Goal: Browse casually: Explore the website without a specific task or goal

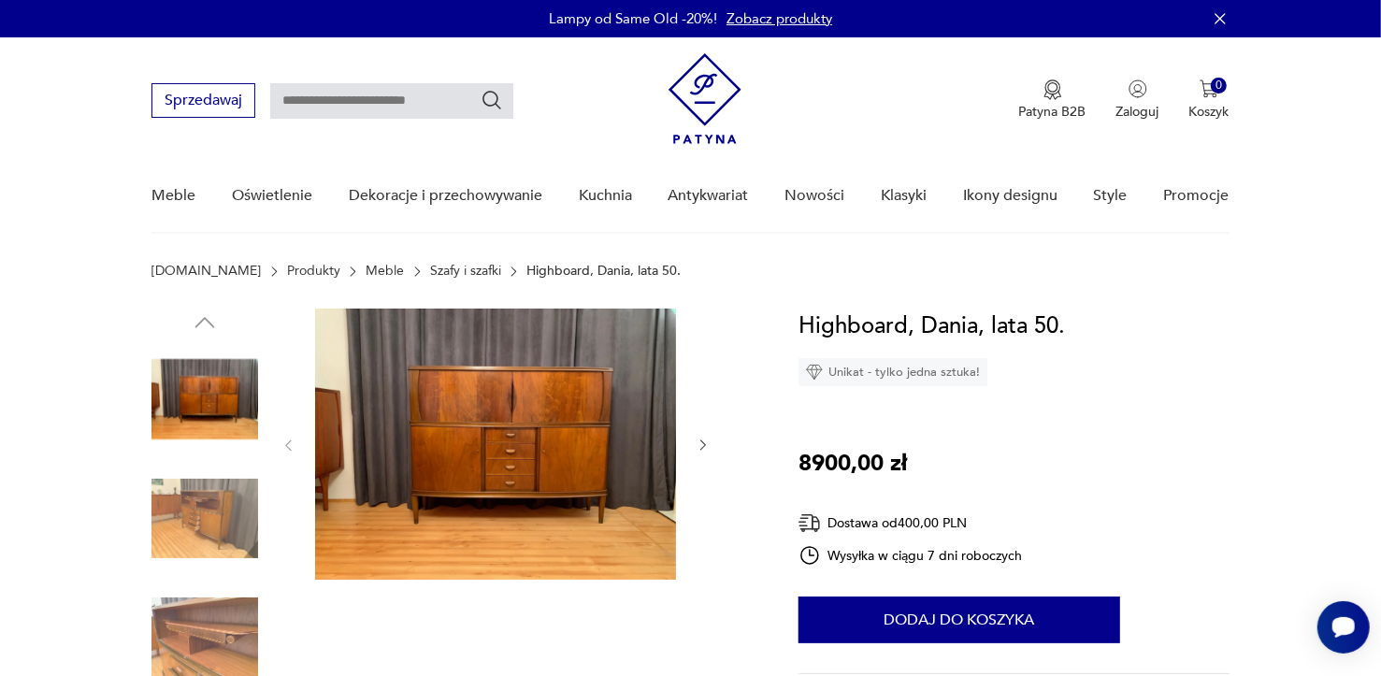
click at [215, 542] on img at bounding box center [204, 519] width 107 height 107
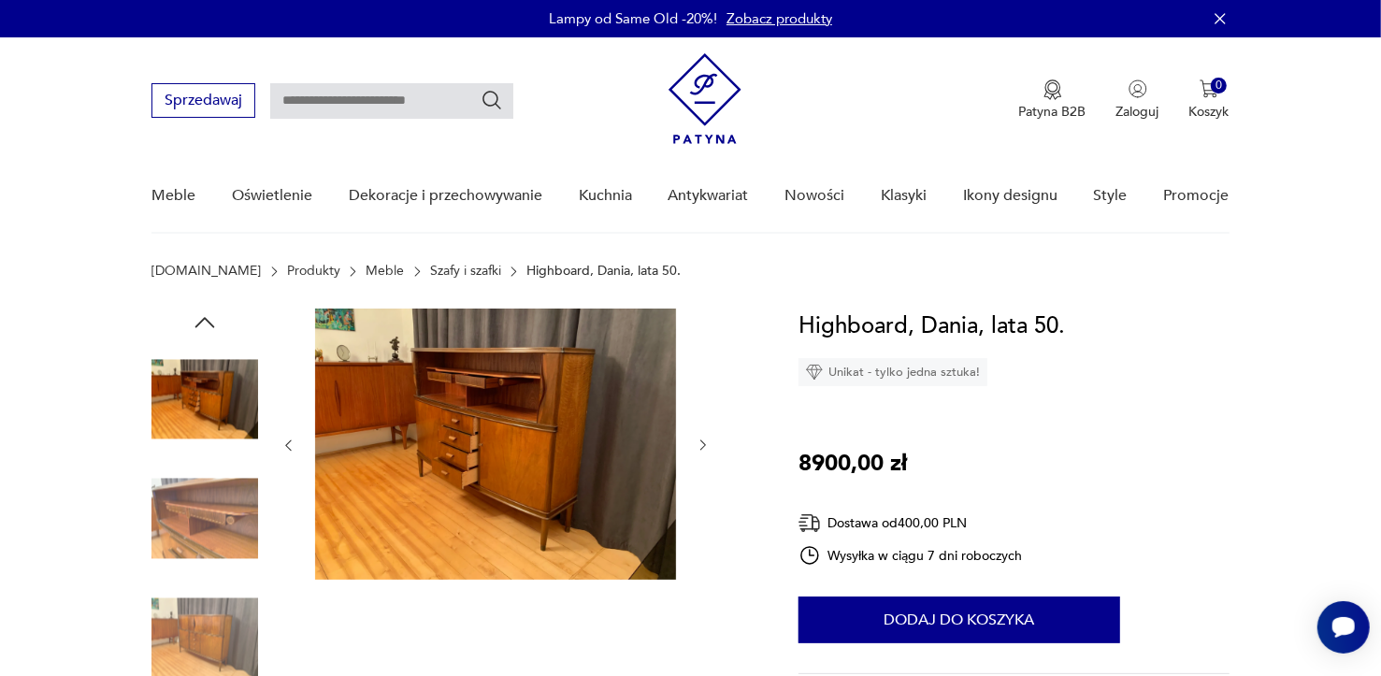
click at [178, 421] on img at bounding box center [204, 399] width 107 height 107
click at [192, 393] on img at bounding box center [204, 399] width 107 height 107
click at [211, 322] on icon "button" at bounding box center [205, 322] width 28 height 28
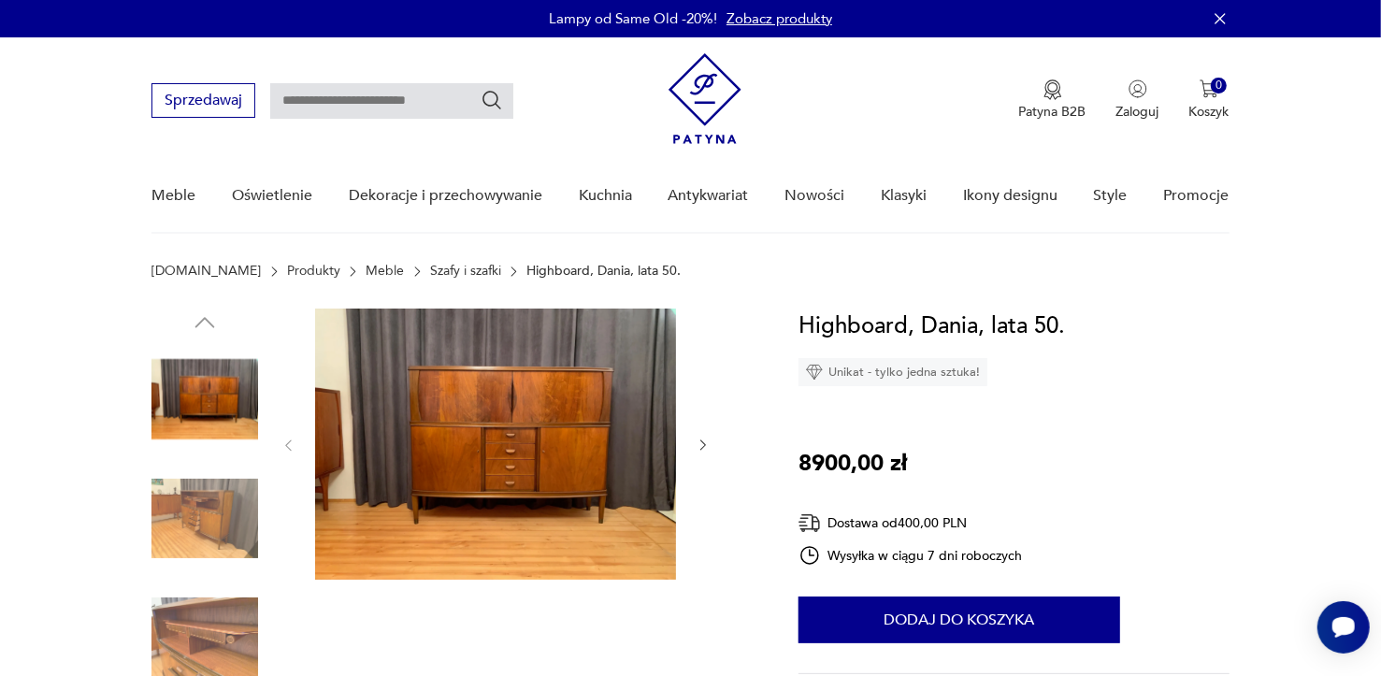
click at [222, 513] on img at bounding box center [204, 519] width 107 height 107
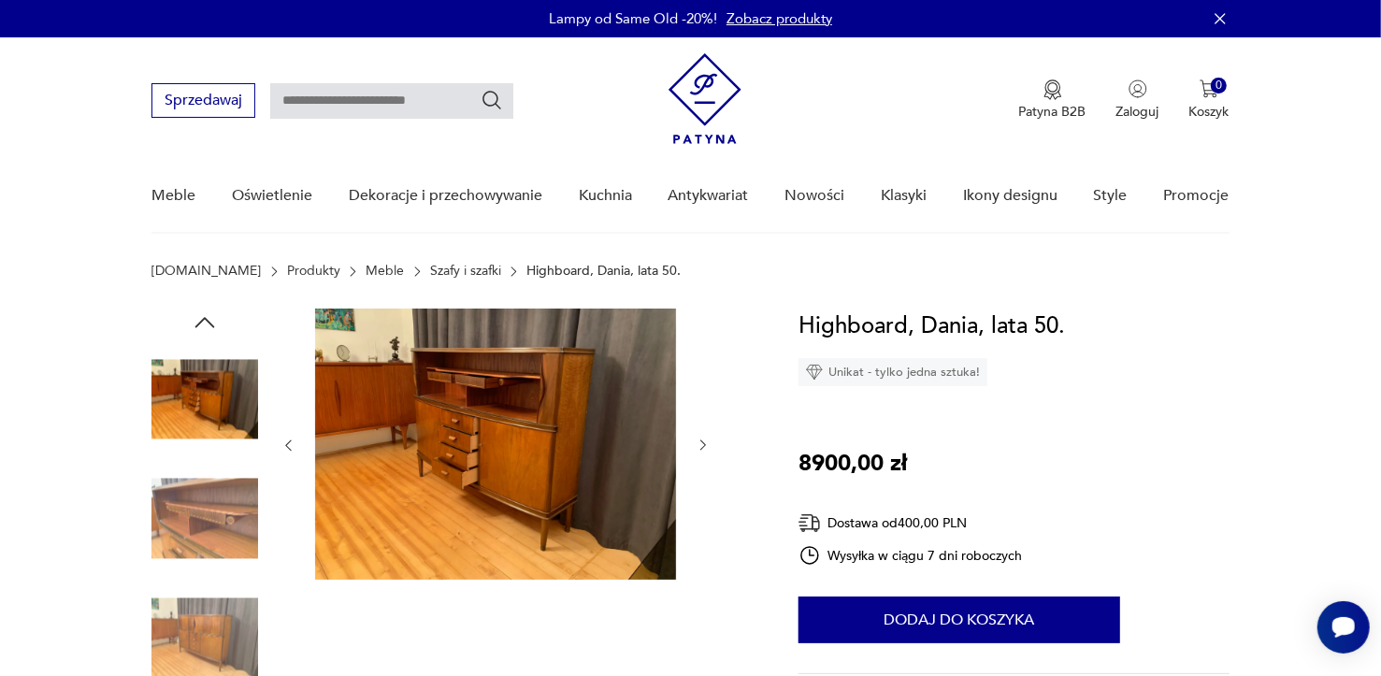
click at [217, 631] on img at bounding box center [204, 637] width 107 height 107
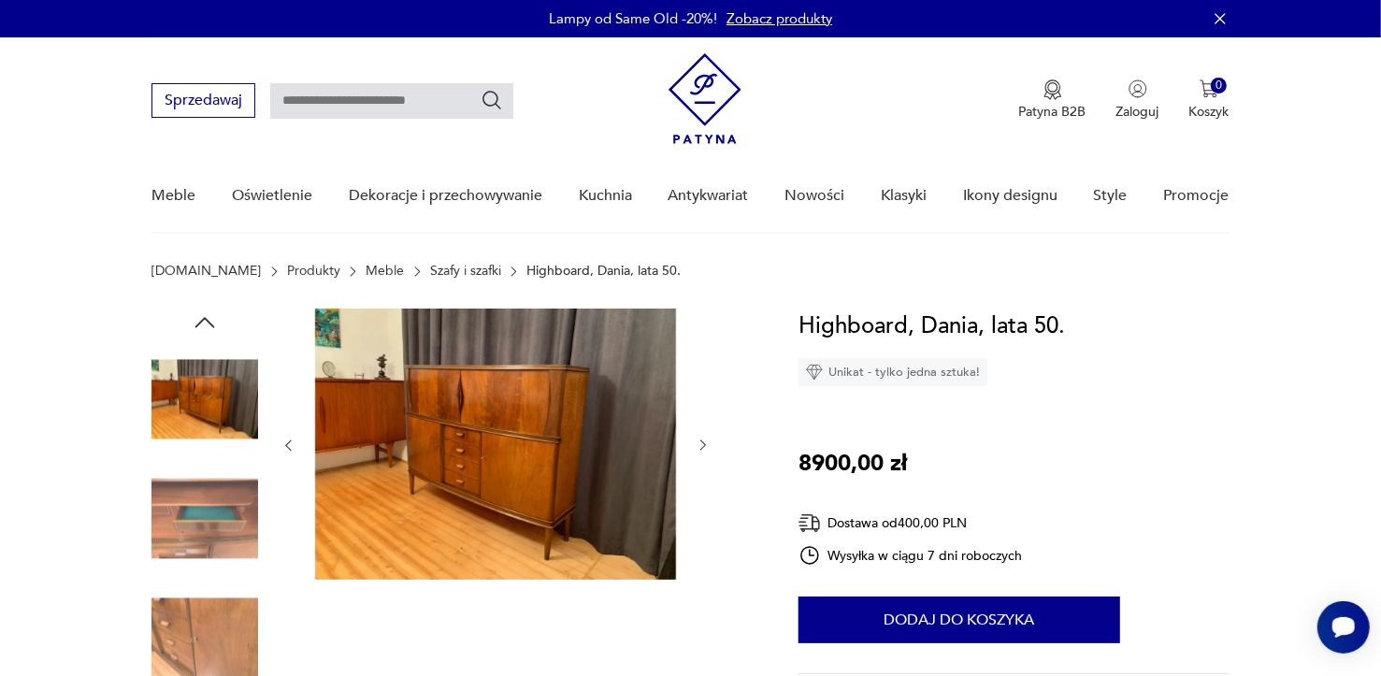
click at [199, 525] on img at bounding box center [204, 519] width 107 height 107
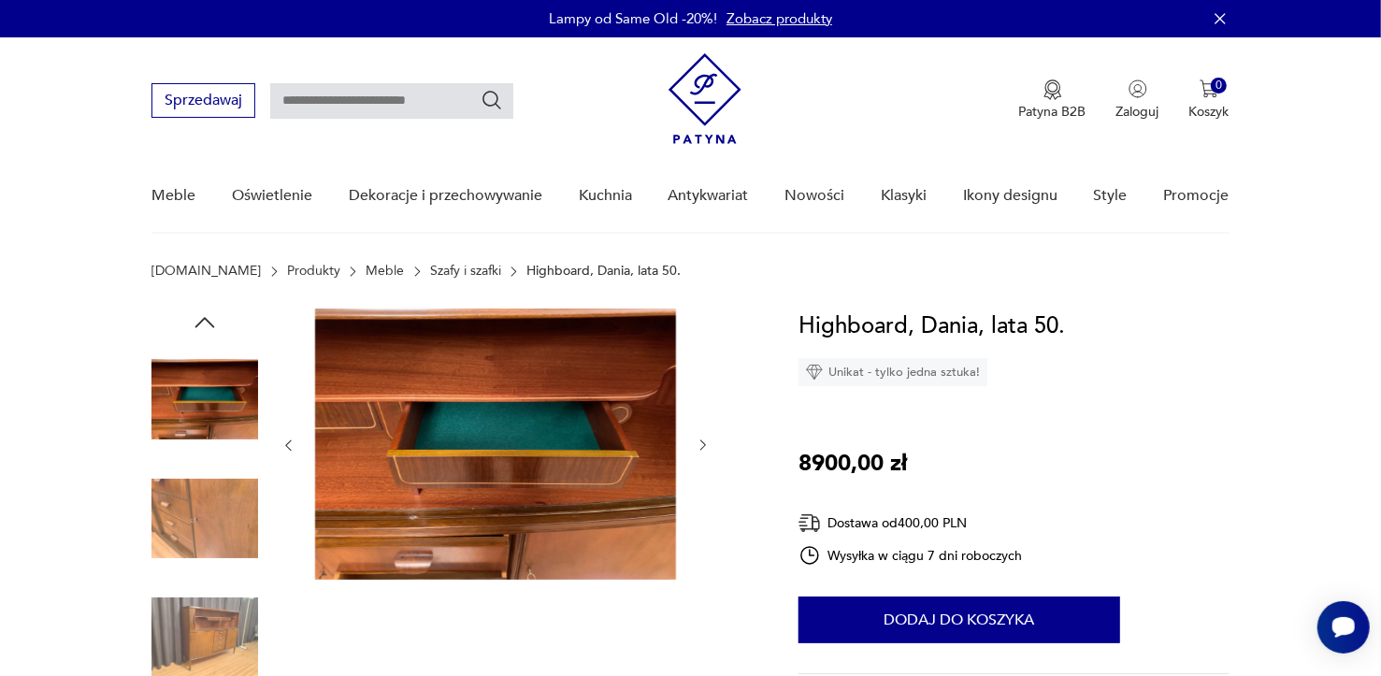
click at [210, 636] on img at bounding box center [204, 637] width 107 height 107
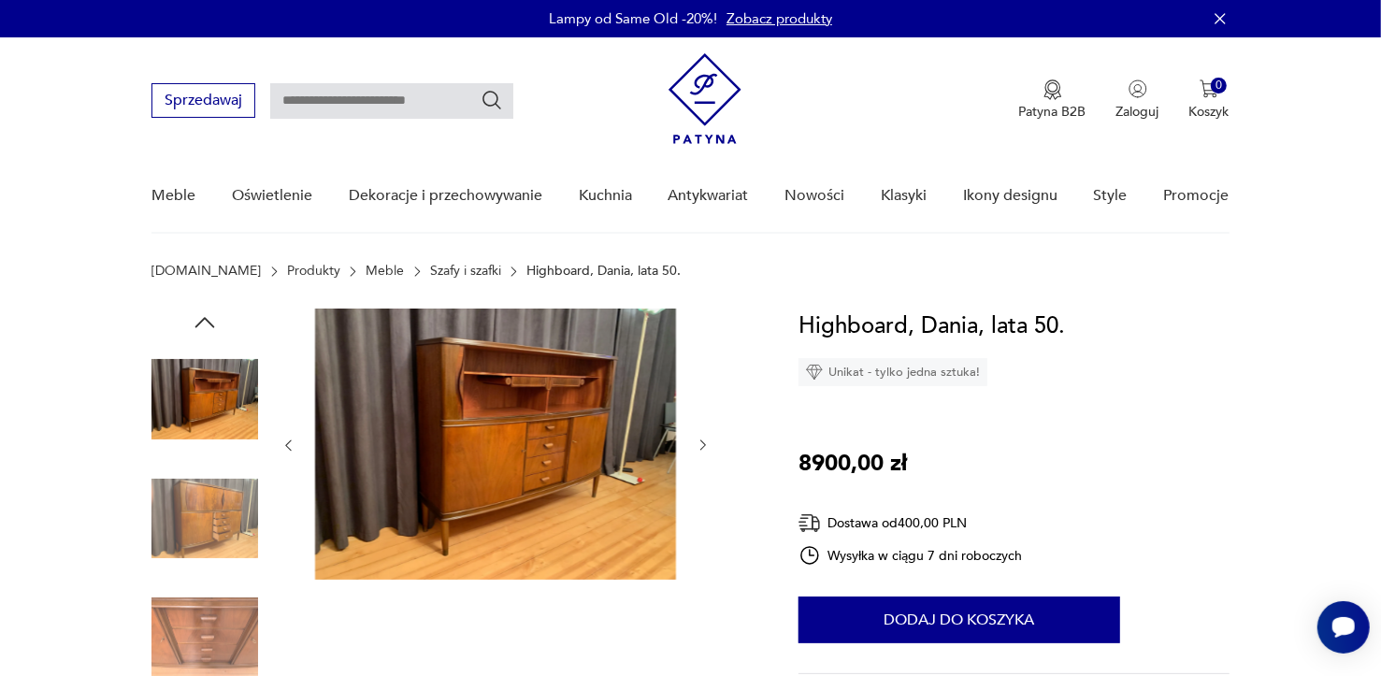
click at [201, 636] on img at bounding box center [204, 637] width 107 height 107
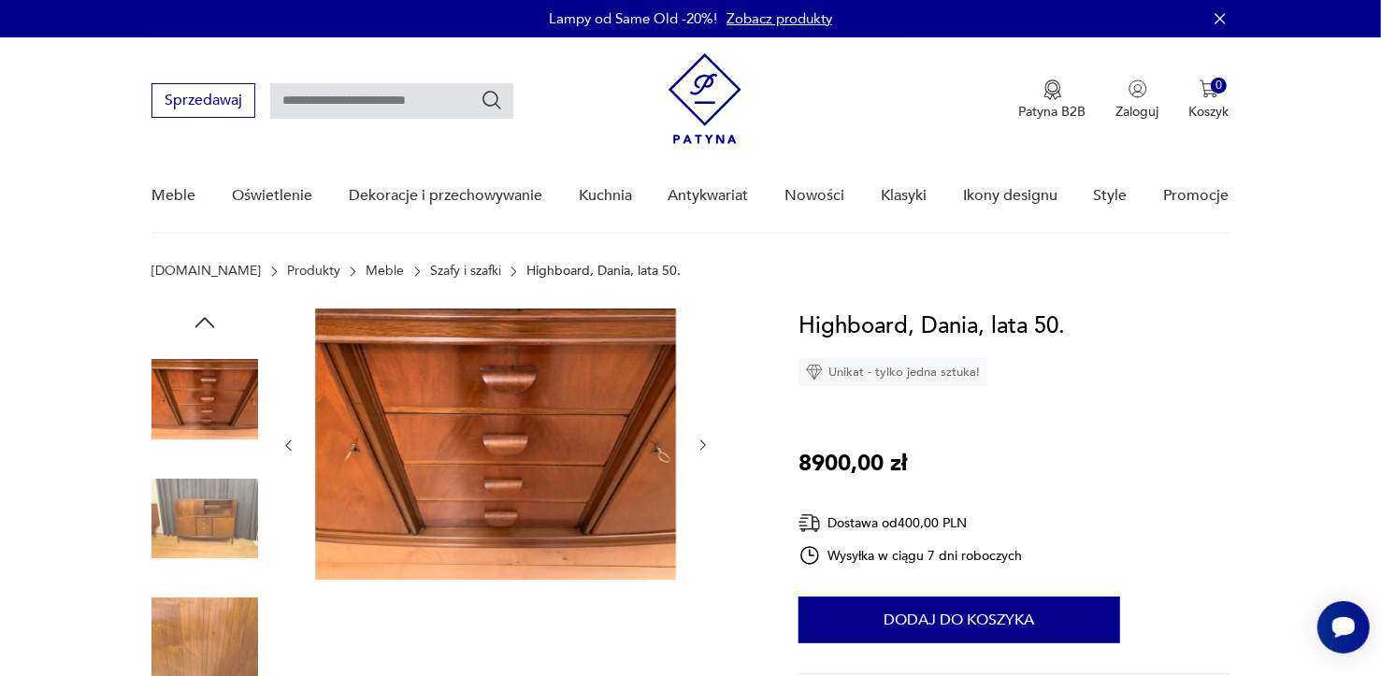
click at [201, 636] on img at bounding box center [204, 637] width 107 height 107
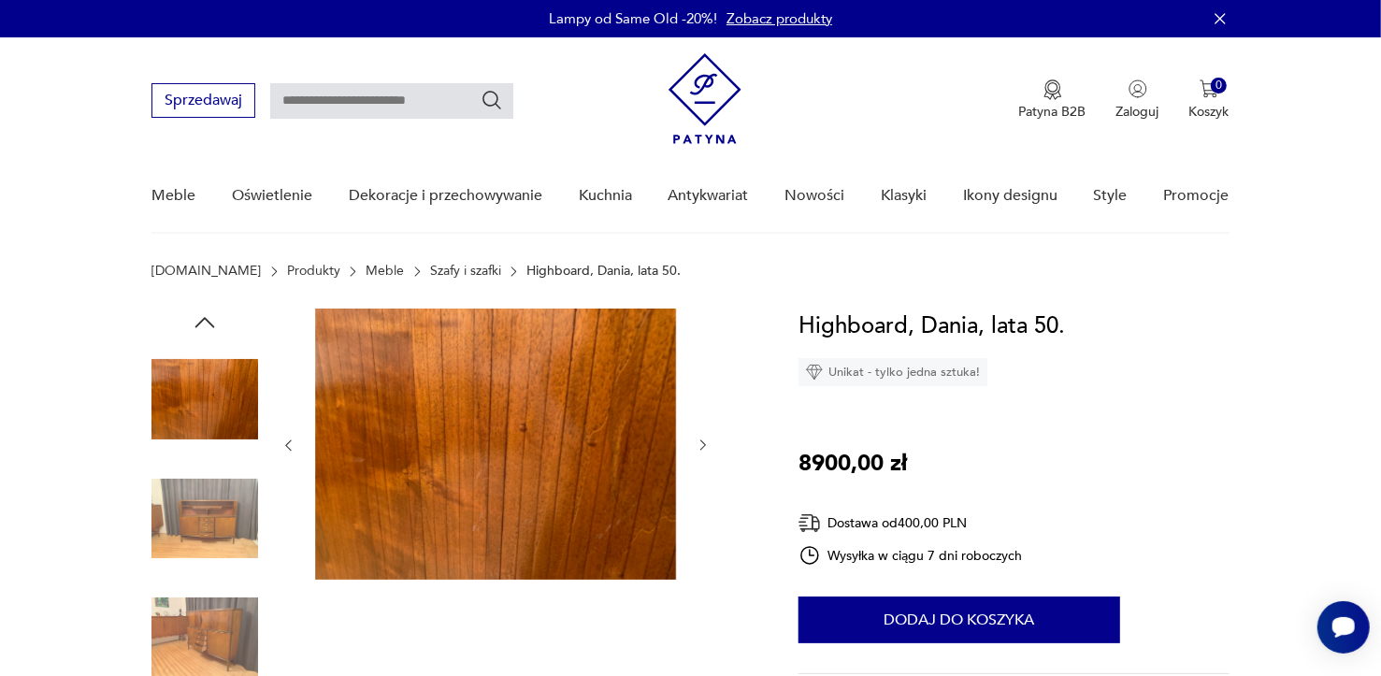
click at [201, 636] on img at bounding box center [204, 637] width 107 height 107
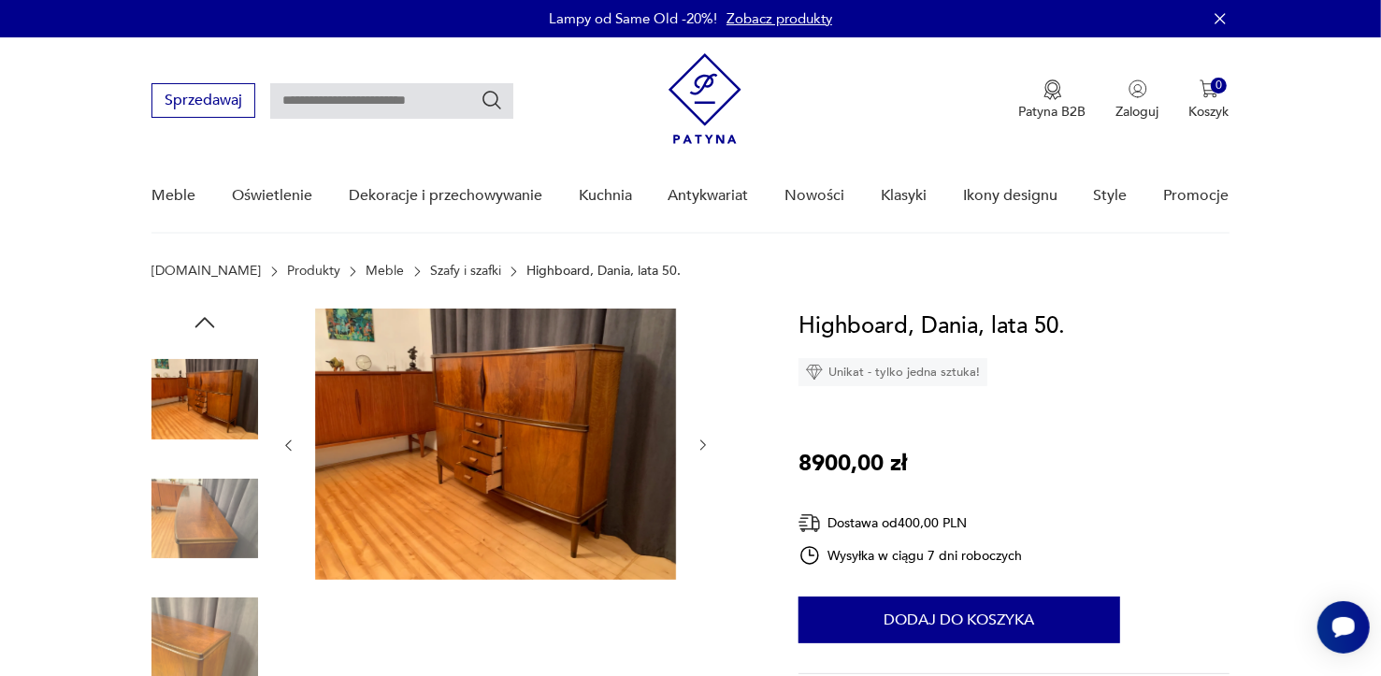
click at [201, 636] on img at bounding box center [204, 637] width 107 height 107
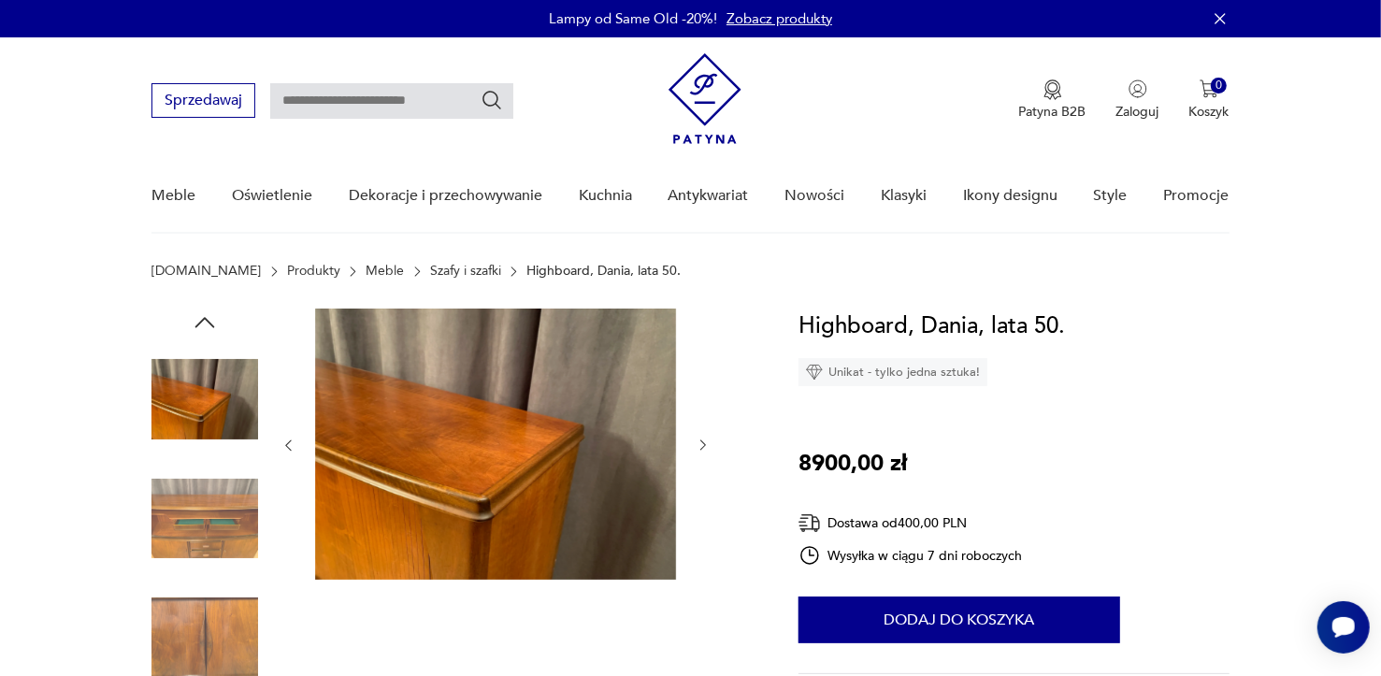
click at [201, 636] on img at bounding box center [204, 637] width 107 height 107
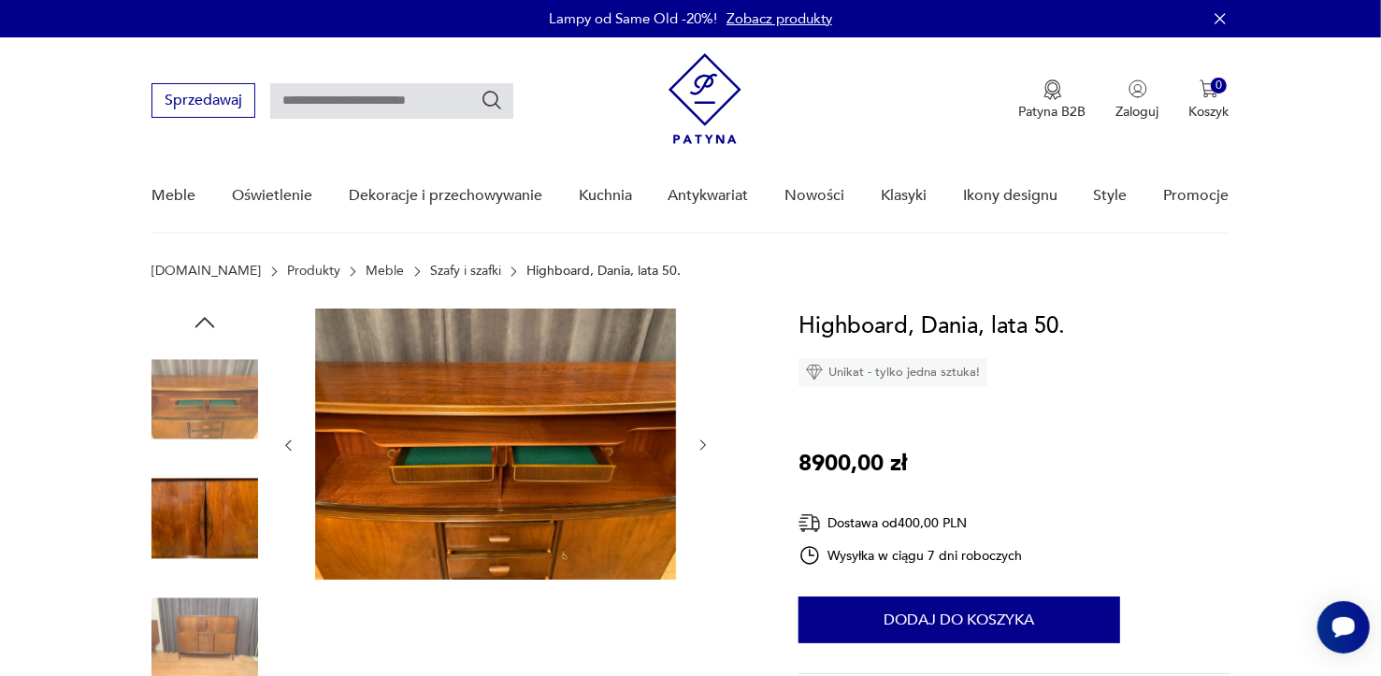
click at [201, 636] on img at bounding box center [204, 637] width 107 height 107
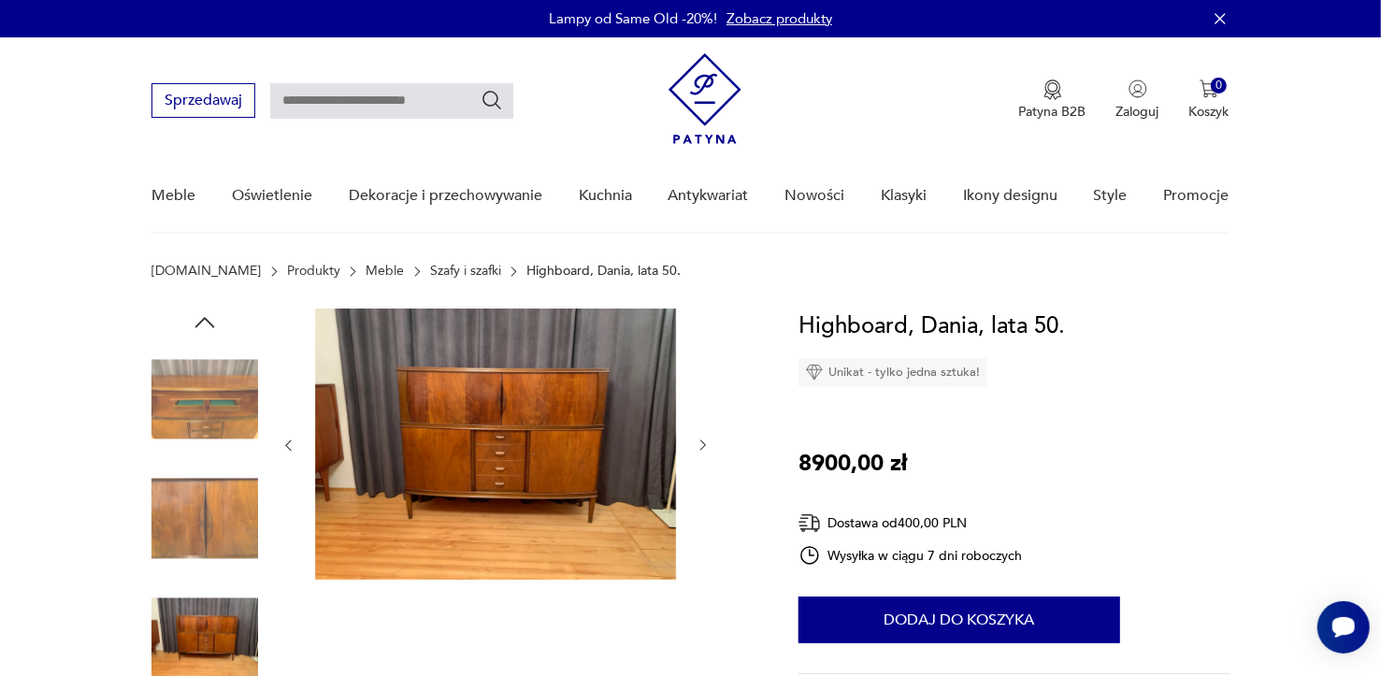
scroll to position [311, 0]
